Goal: Information Seeking & Learning: Learn about a topic

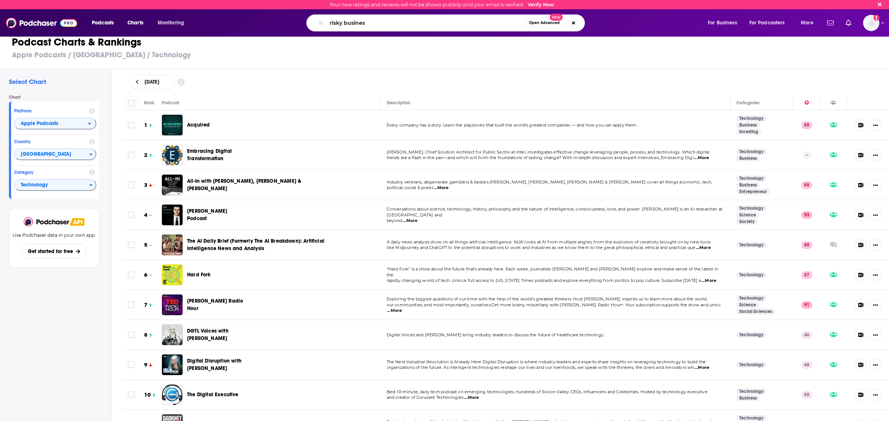
type input "risky business"
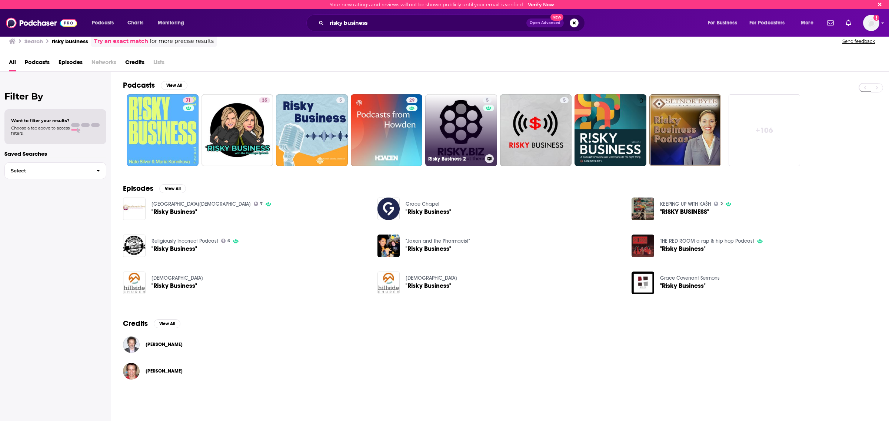
click at [471, 136] on link "5 Risky Business 2" at bounding box center [461, 130] width 72 height 72
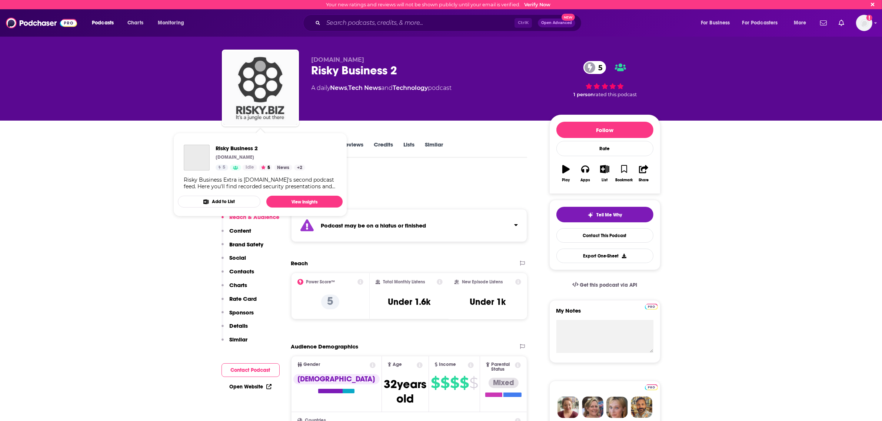
click at [266, 85] on img "Risky Business 2" at bounding box center [260, 88] width 74 height 74
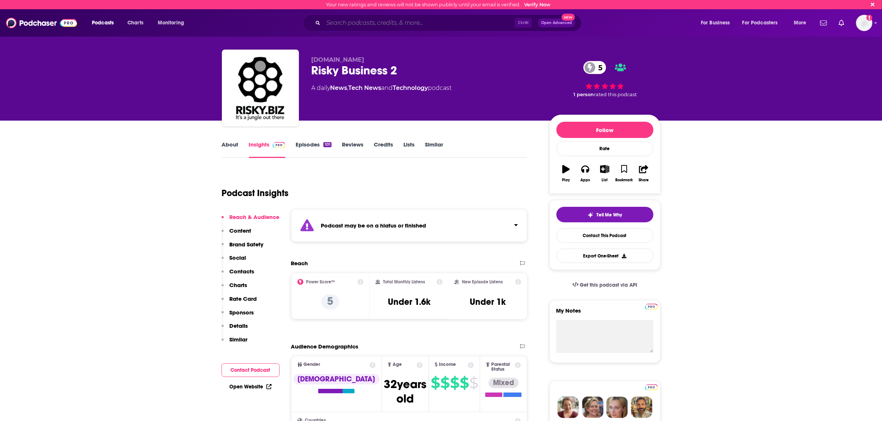
click at [391, 21] on input "Search podcasts, credits, & more..." at bounding box center [418, 23] width 191 height 12
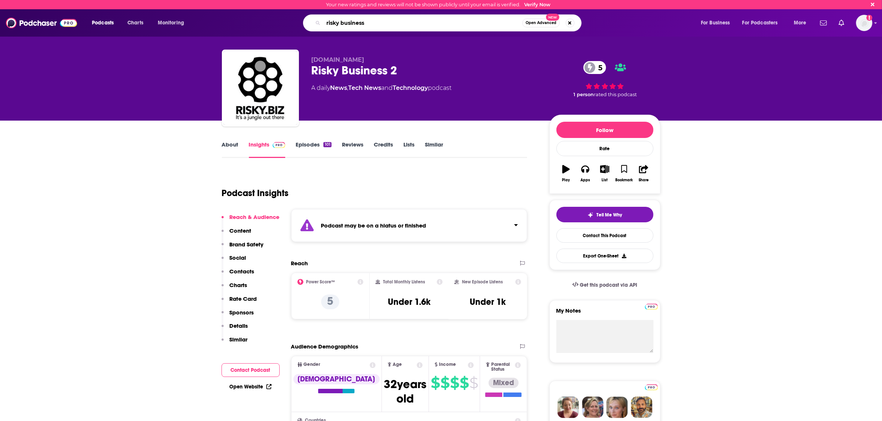
type input "risky business"
click at [530, 23] on font "Open Advanced" at bounding box center [541, 23] width 31 height 4
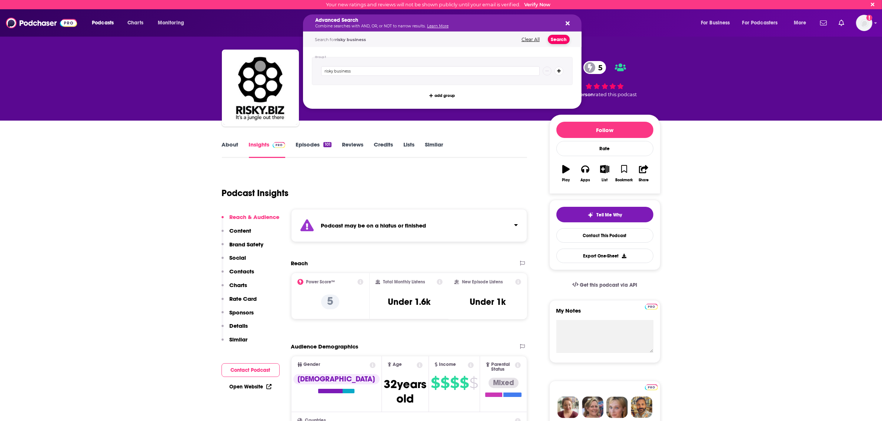
click at [560, 41] on button "Search" at bounding box center [559, 39] width 22 height 9
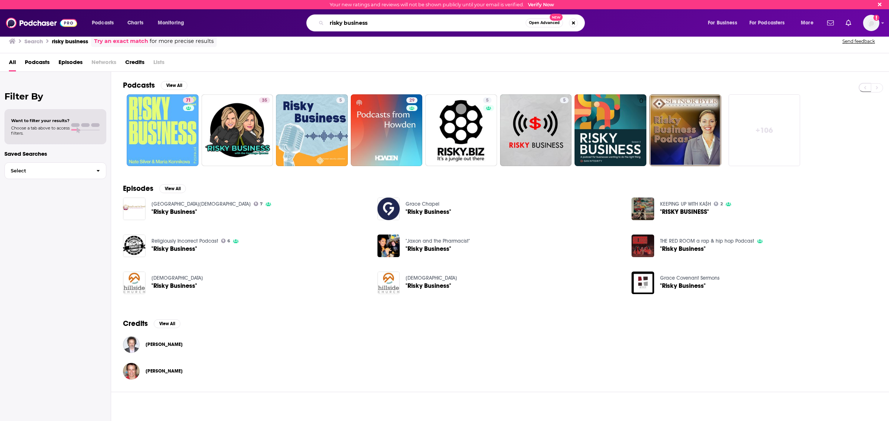
click at [400, 26] on input "risky business" at bounding box center [426, 23] width 199 height 12
type input "[DOMAIN_NAME]"
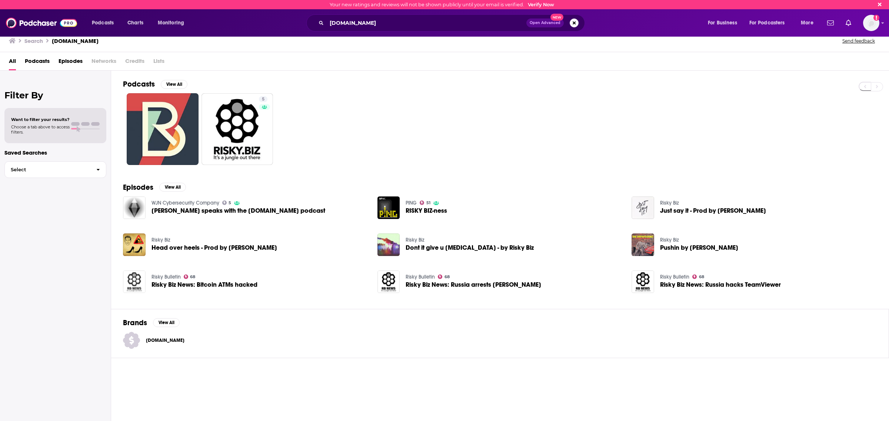
click at [130, 280] on img "Risky Biz News: Bitcoin ATMs hacked" at bounding box center [134, 282] width 23 height 23
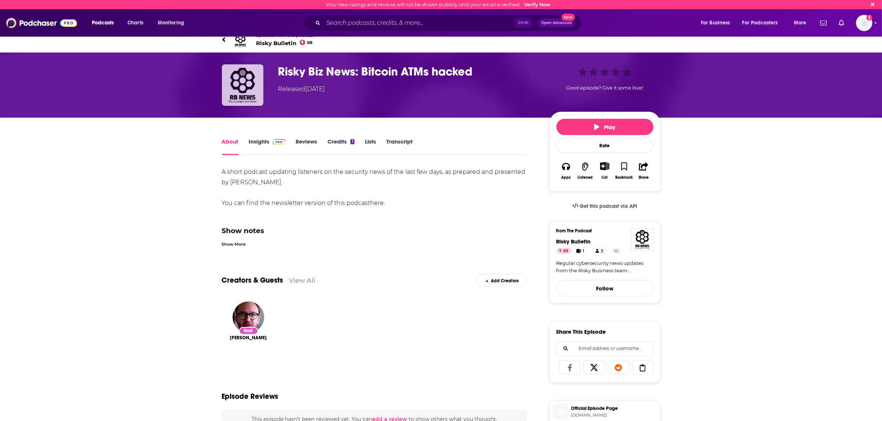
click at [243, 87] on img "Risky Biz News: Bitcoin ATMs hacked" at bounding box center [242, 84] width 41 height 41
click at [288, 43] on font "Risky Bulletin" at bounding box center [276, 43] width 40 height 7
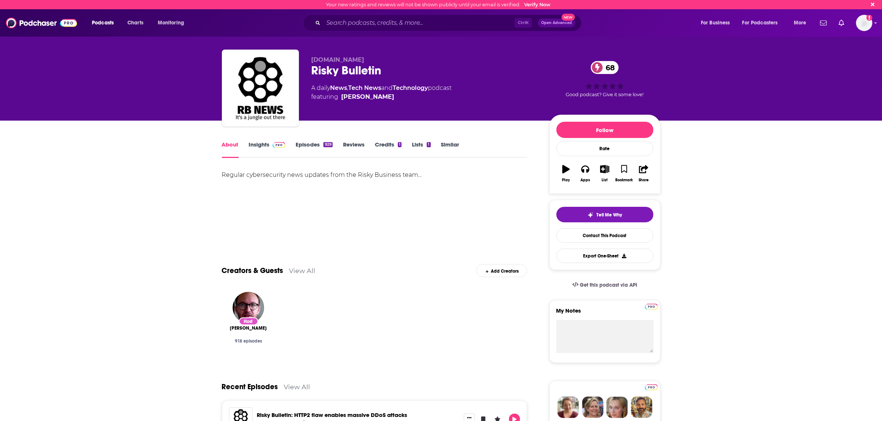
click at [268, 141] on font "Insights" at bounding box center [259, 144] width 21 height 7
